Goal: Task Accomplishment & Management: Manage account settings

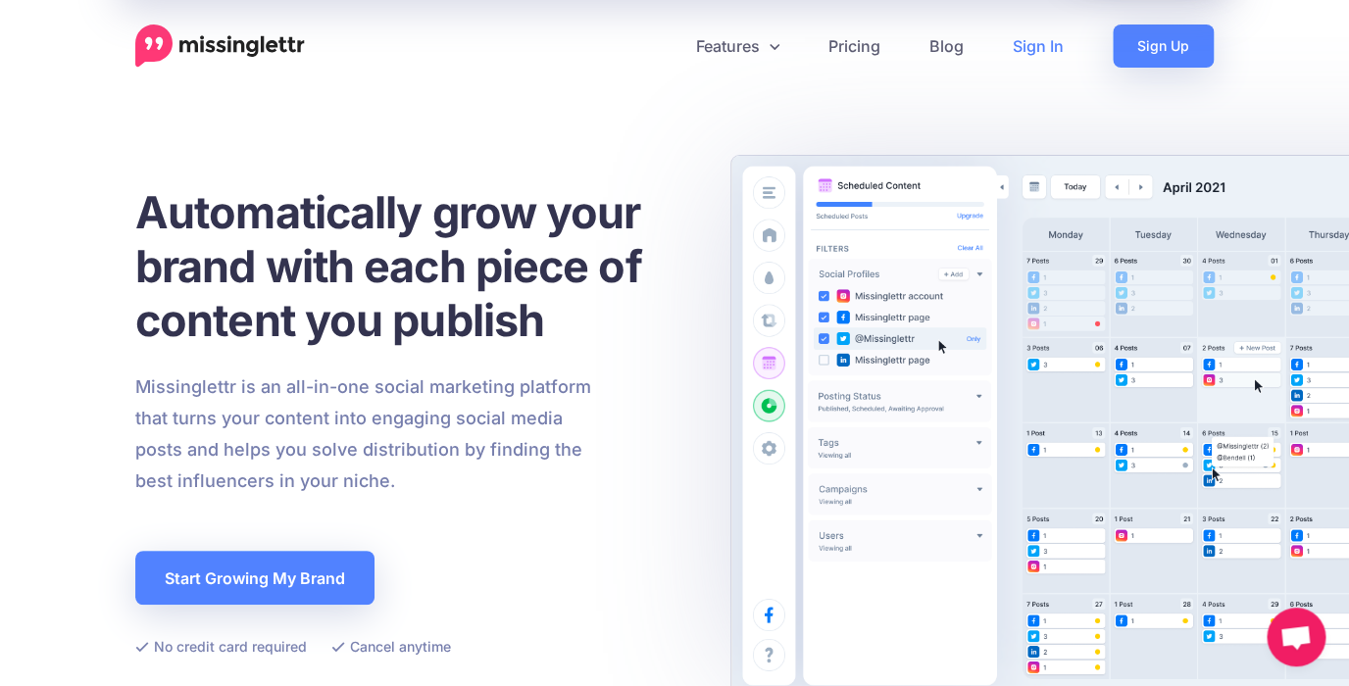
click at [1040, 46] on link "Sign In" at bounding box center [1038, 46] width 100 height 43
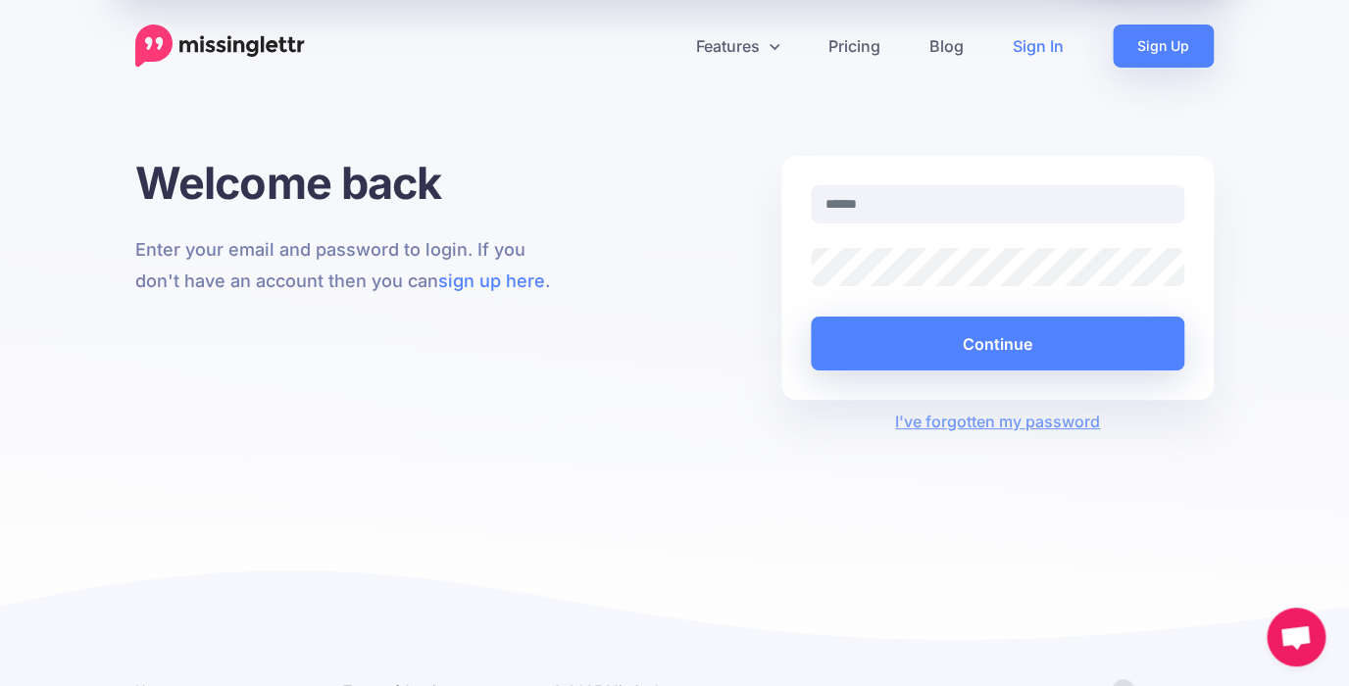
type input "**********"
click at [938, 316] on div "Continue" at bounding box center [998, 328] width 374 height 83
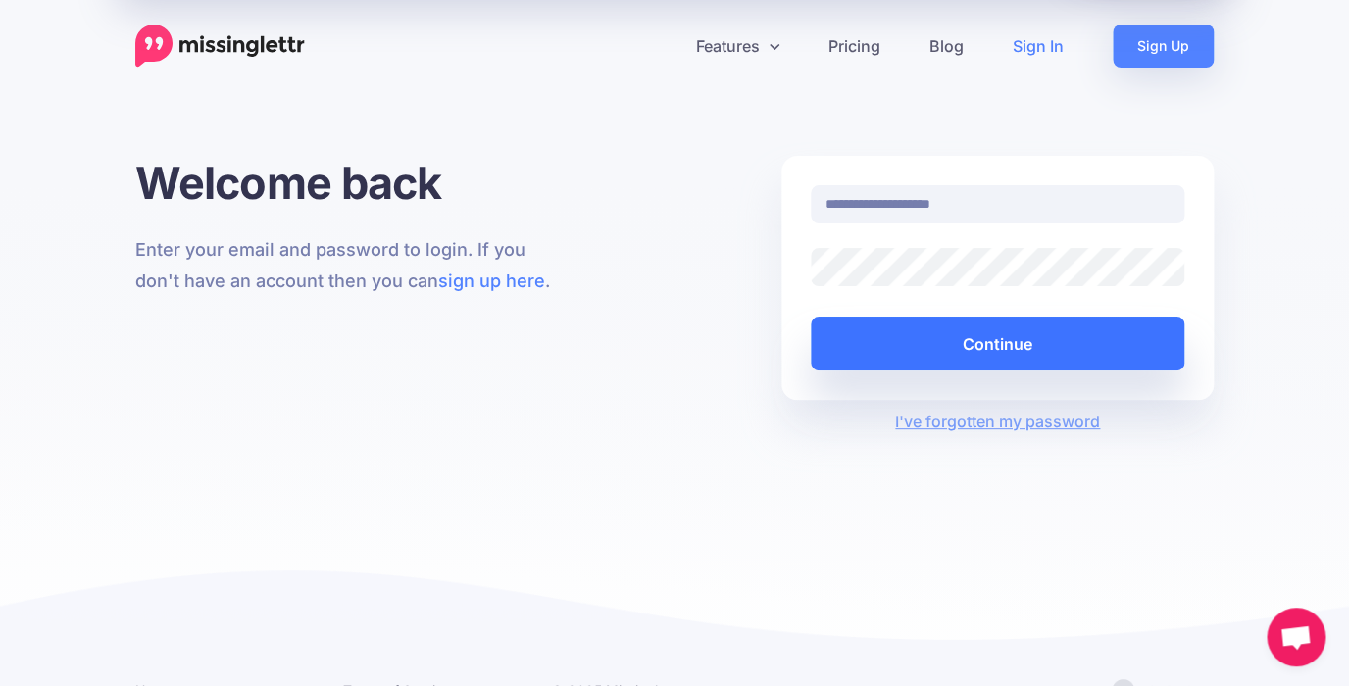
click at [1081, 355] on button "Continue" at bounding box center [998, 344] width 374 height 54
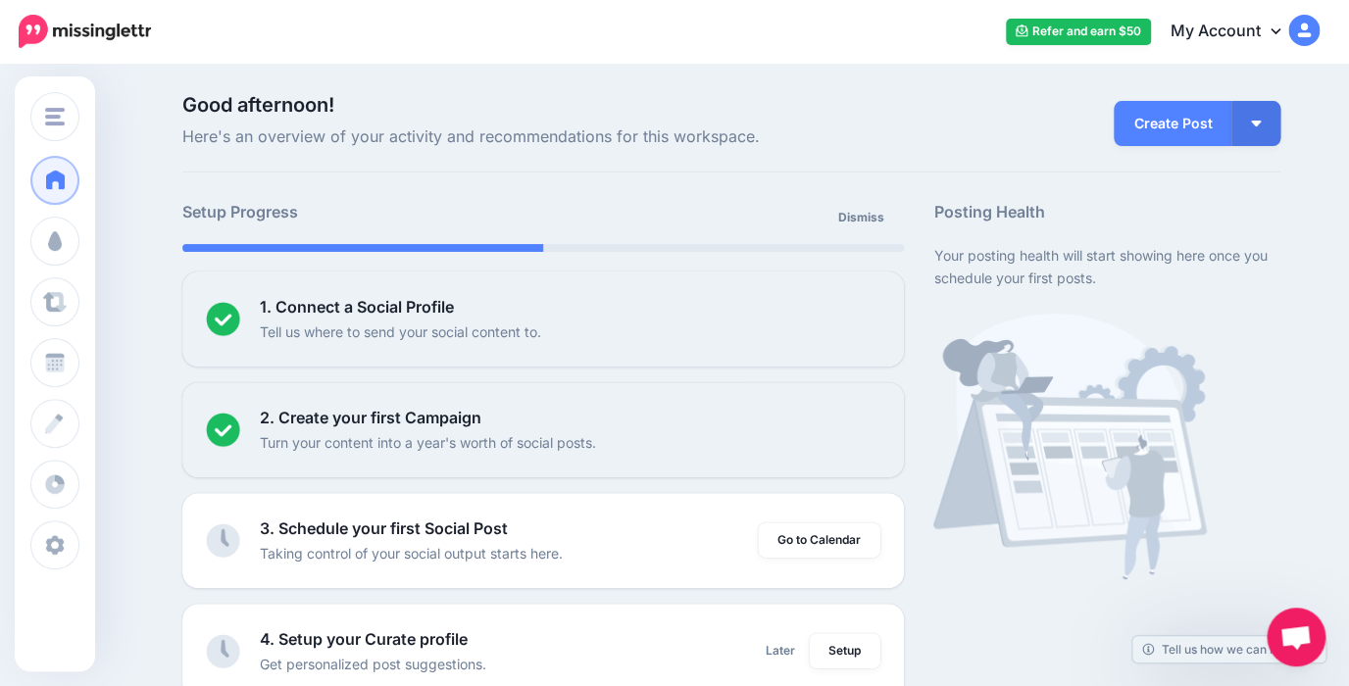
click at [1312, 637] on span "Öppna chatt" at bounding box center [1296, 637] width 59 height 59
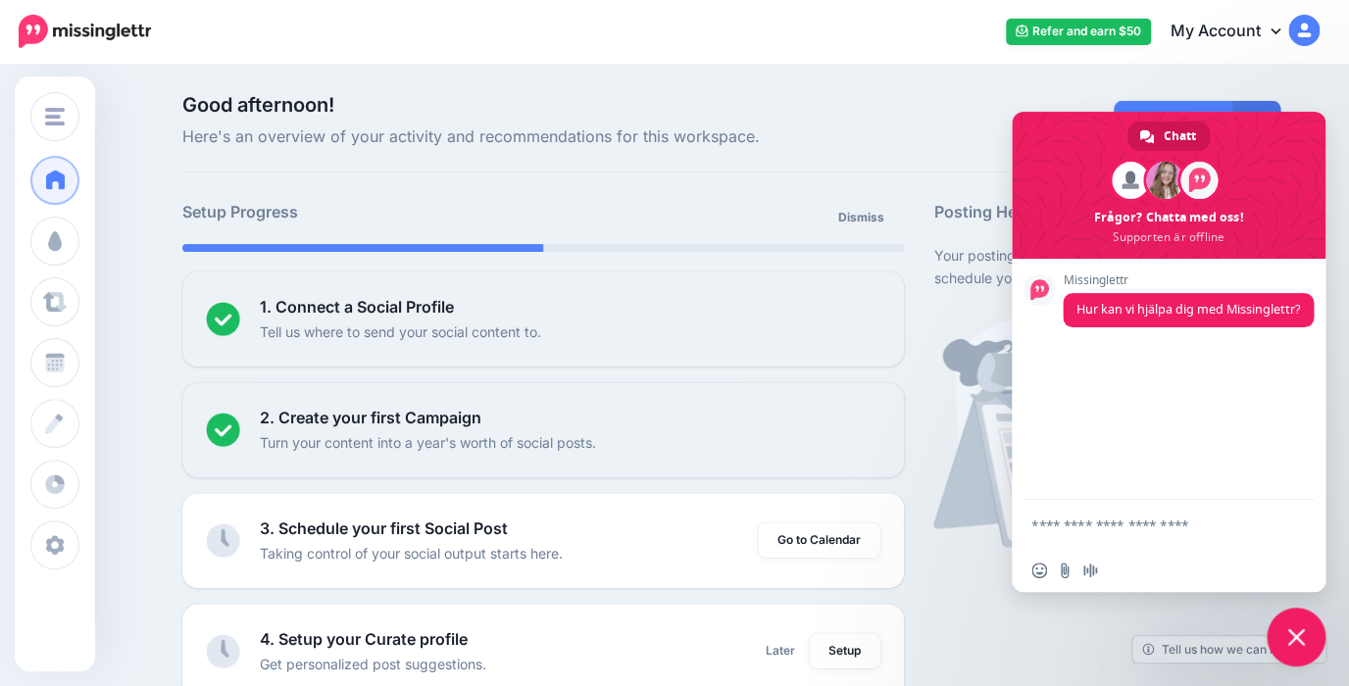
click at [1312, 637] on span "Stäng chatt" at bounding box center [1296, 637] width 59 height 59
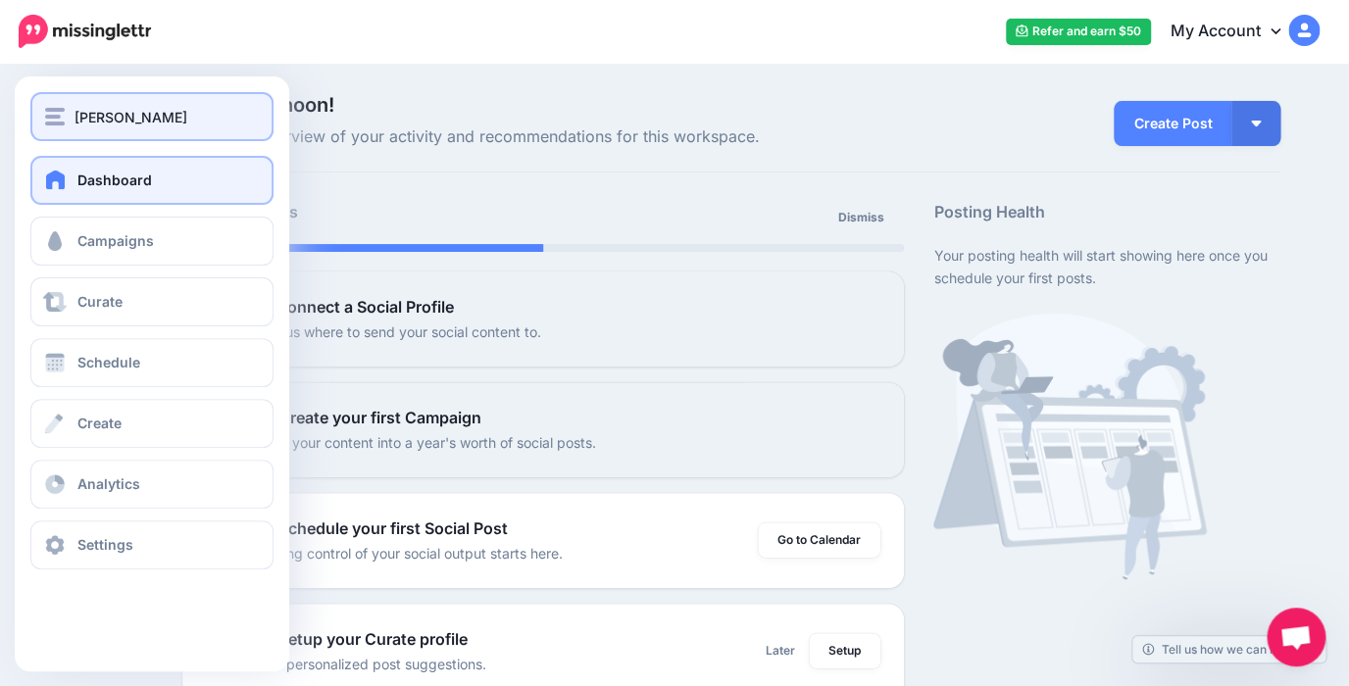
click at [66, 131] on button "[PERSON_NAME]" at bounding box center [151, 116] width 243 height 49
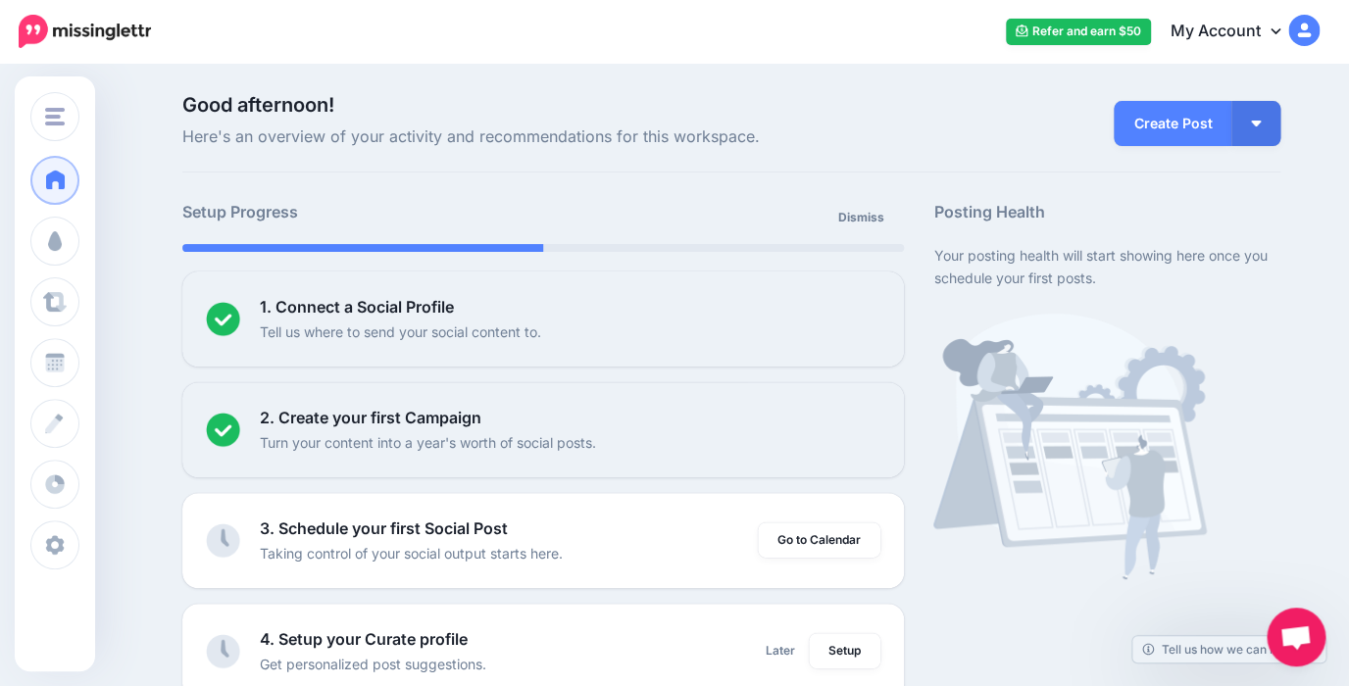
click at [665, 166] on div "Good afternoon! Here's an overview of your activity and recommendations for thi…" at bounding box center [731, 133] width 1098 height 77
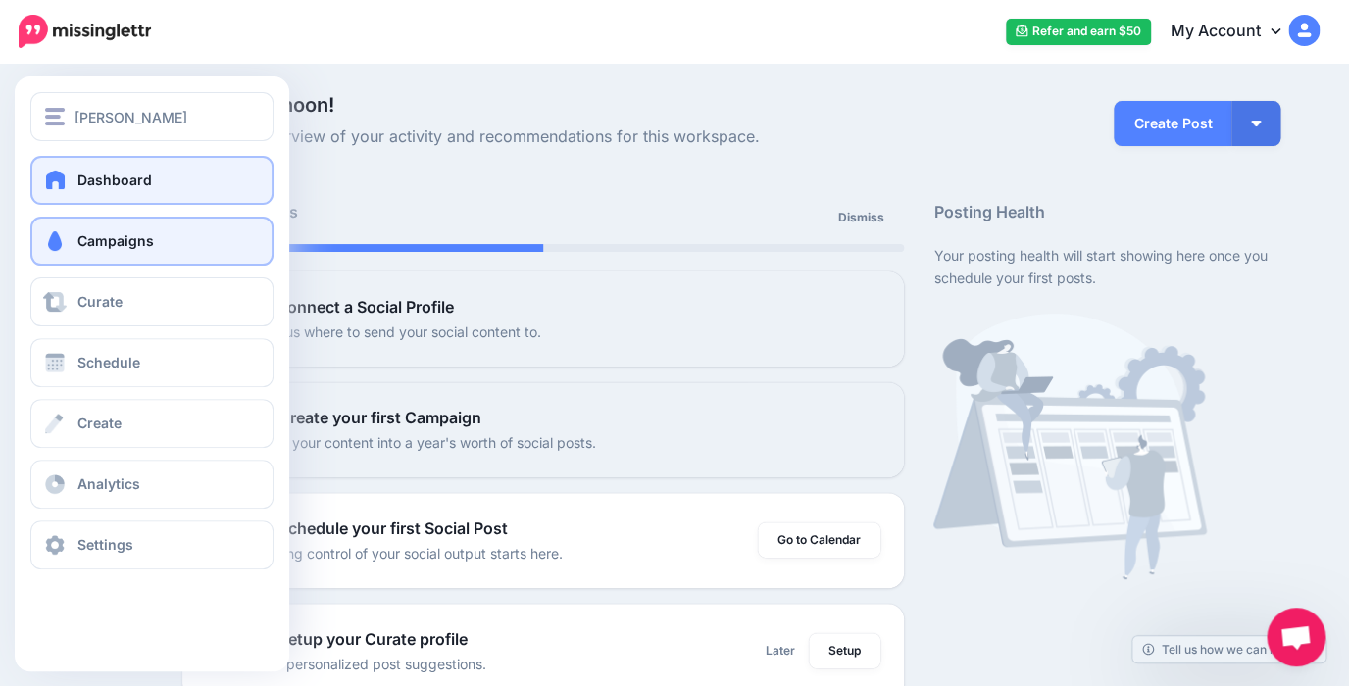
click at [111, 239] on span "Campaigns" at bounding box center [115, 240] width 76 height 17
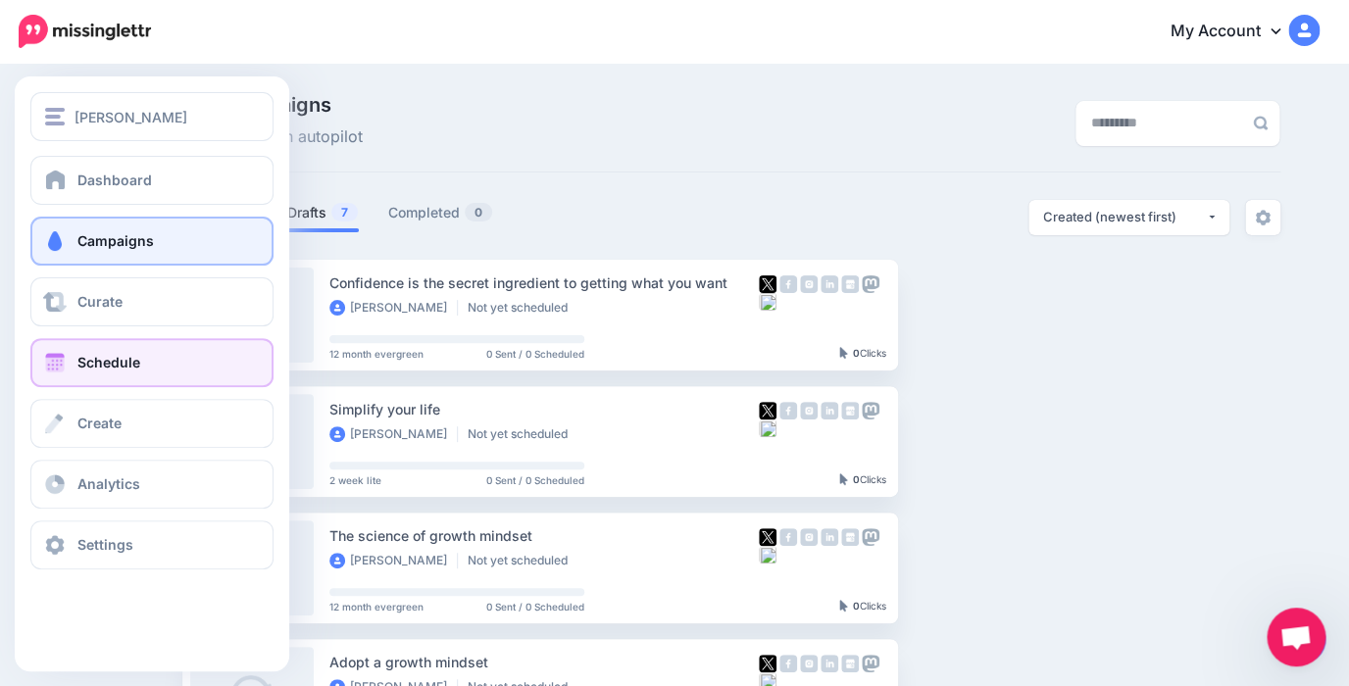
click at [74, 356] on link "Schedule" at bounding box center [151, 362] width 243 height 49
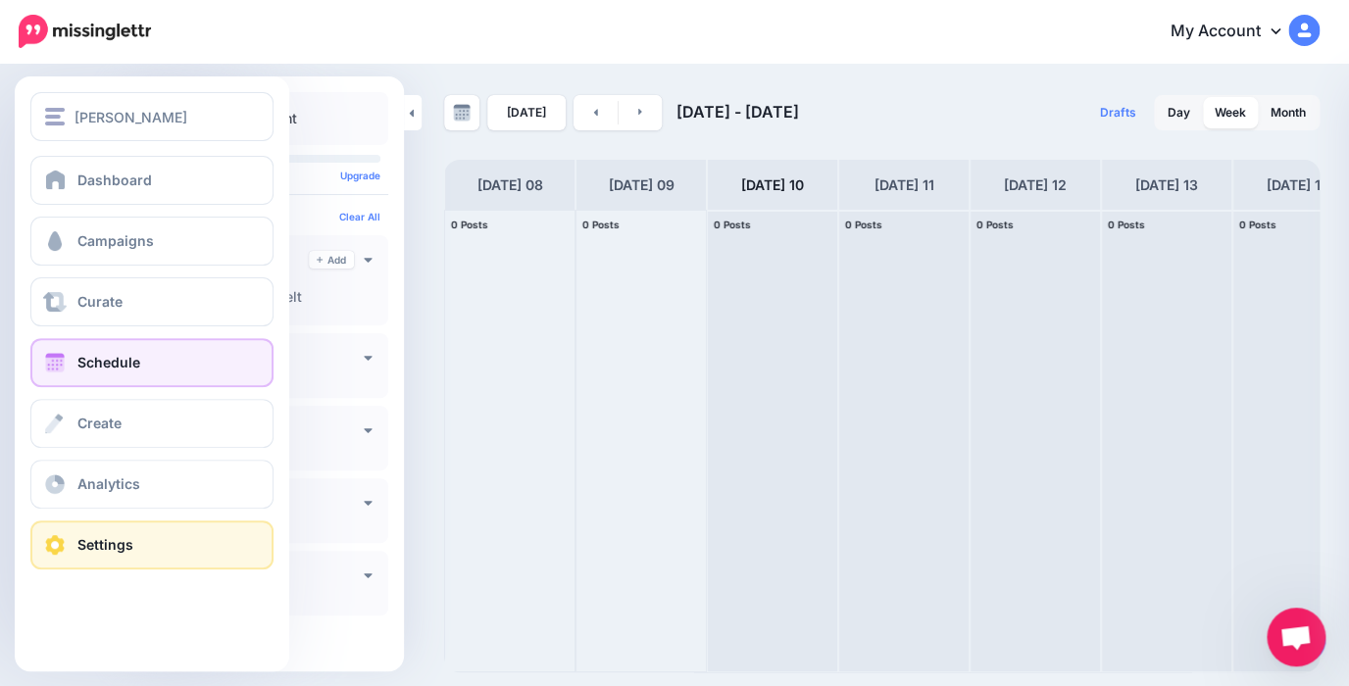
click at [58, 536] on span at bounding box center [54, 545] width 25 height 20
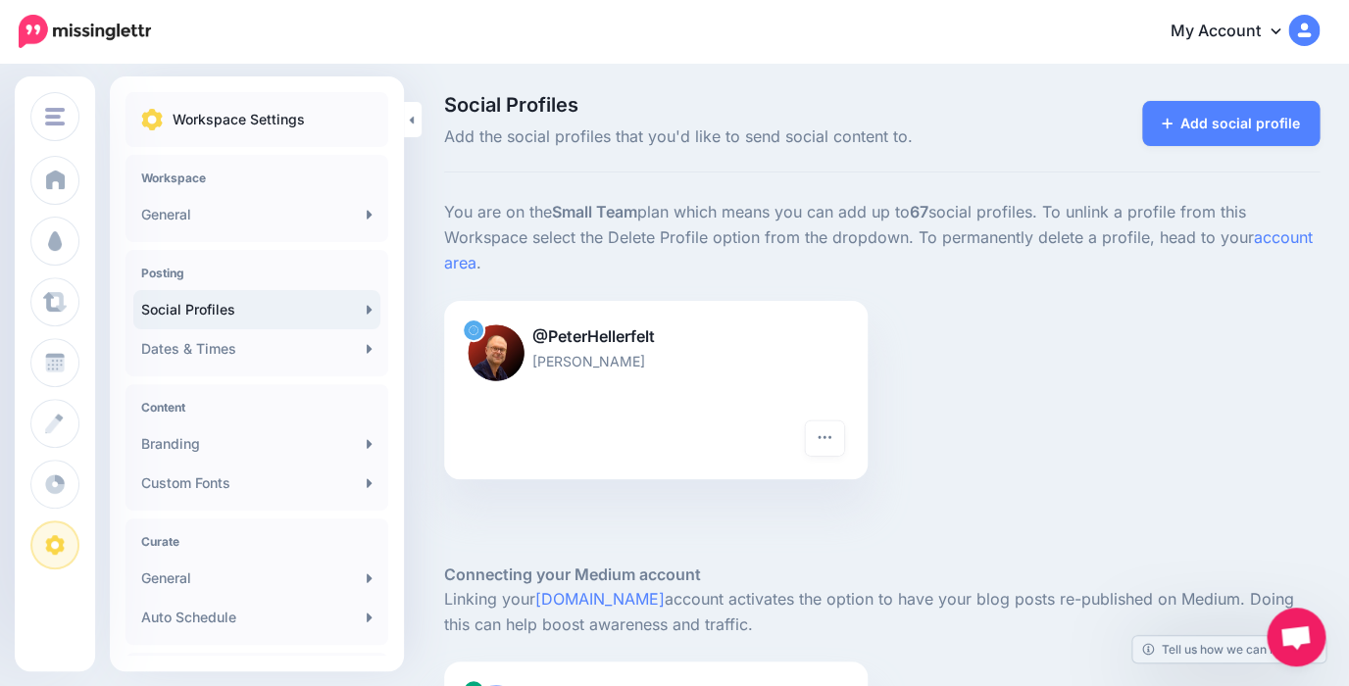
click at [1262, 38] on link "My Account" at bounding box center [1235, 32] width 169 height 48
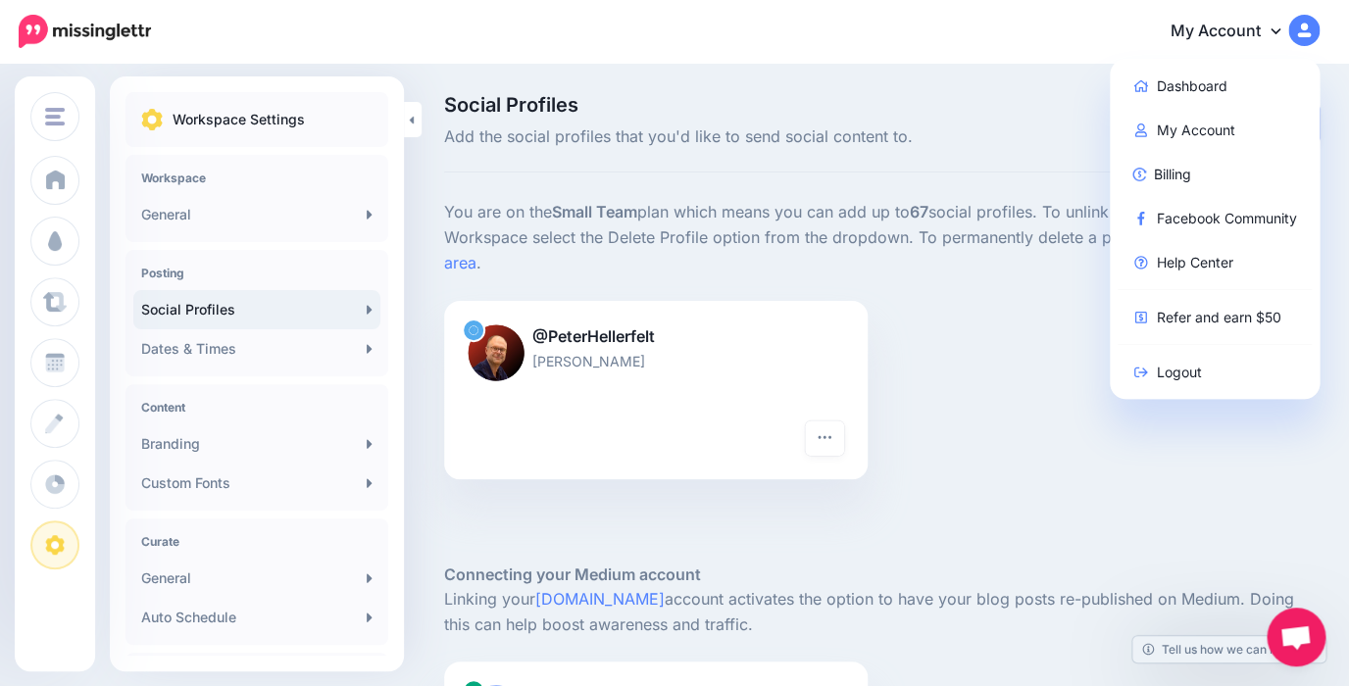
click at [1050, 351] on div "@PeterHellerfelt [PERSON_NAME] Turn hashtags off Reconnect Pause sending Delete…" at bounding box center [882, 402] width 905 height 203
